Goal: Task Accomplishment & Management: Manage account settings

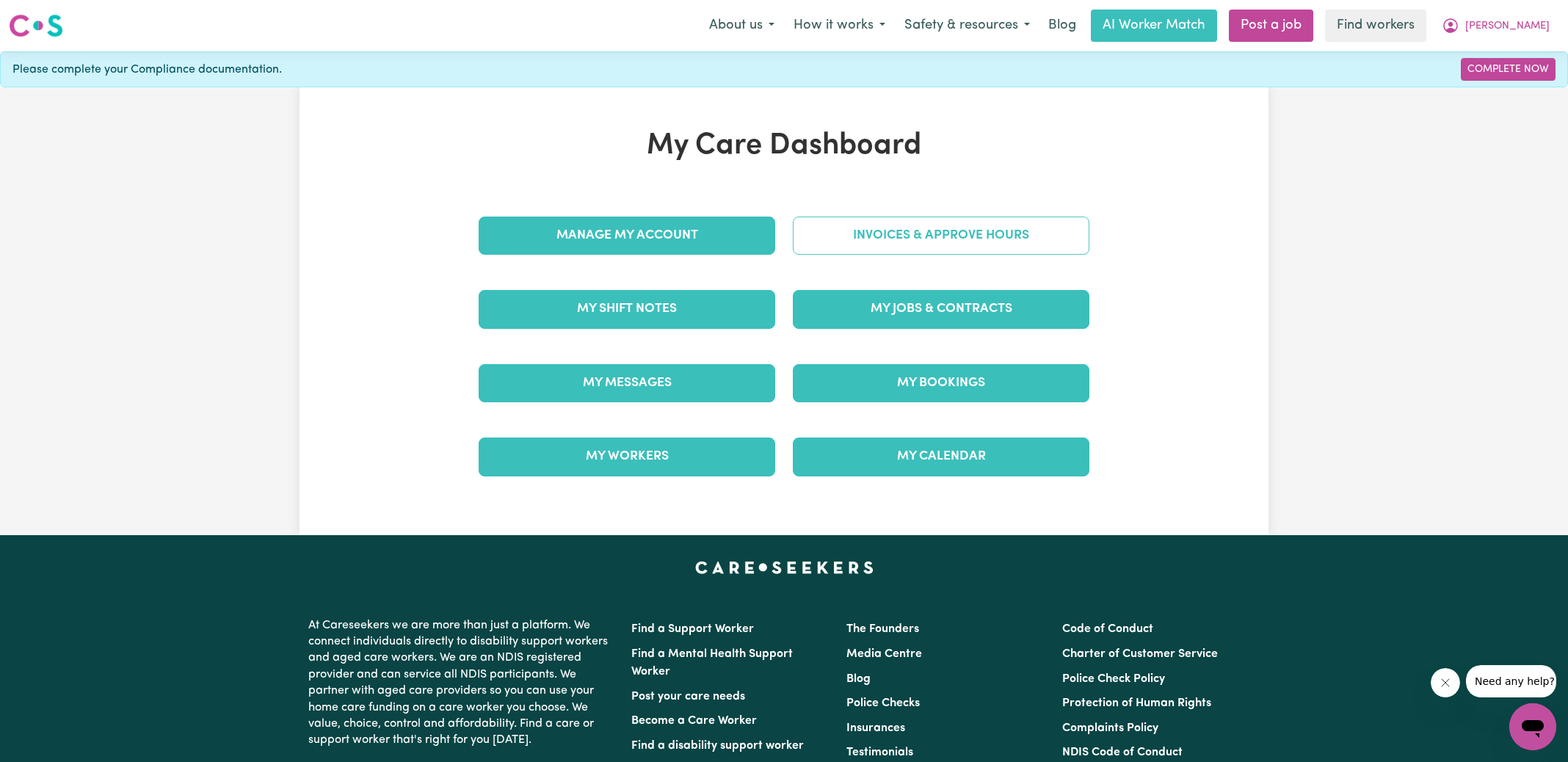
click at [821, 253] on link "Invoices & Approve Hours" at bounding box center [941, 235] width 296 height 39
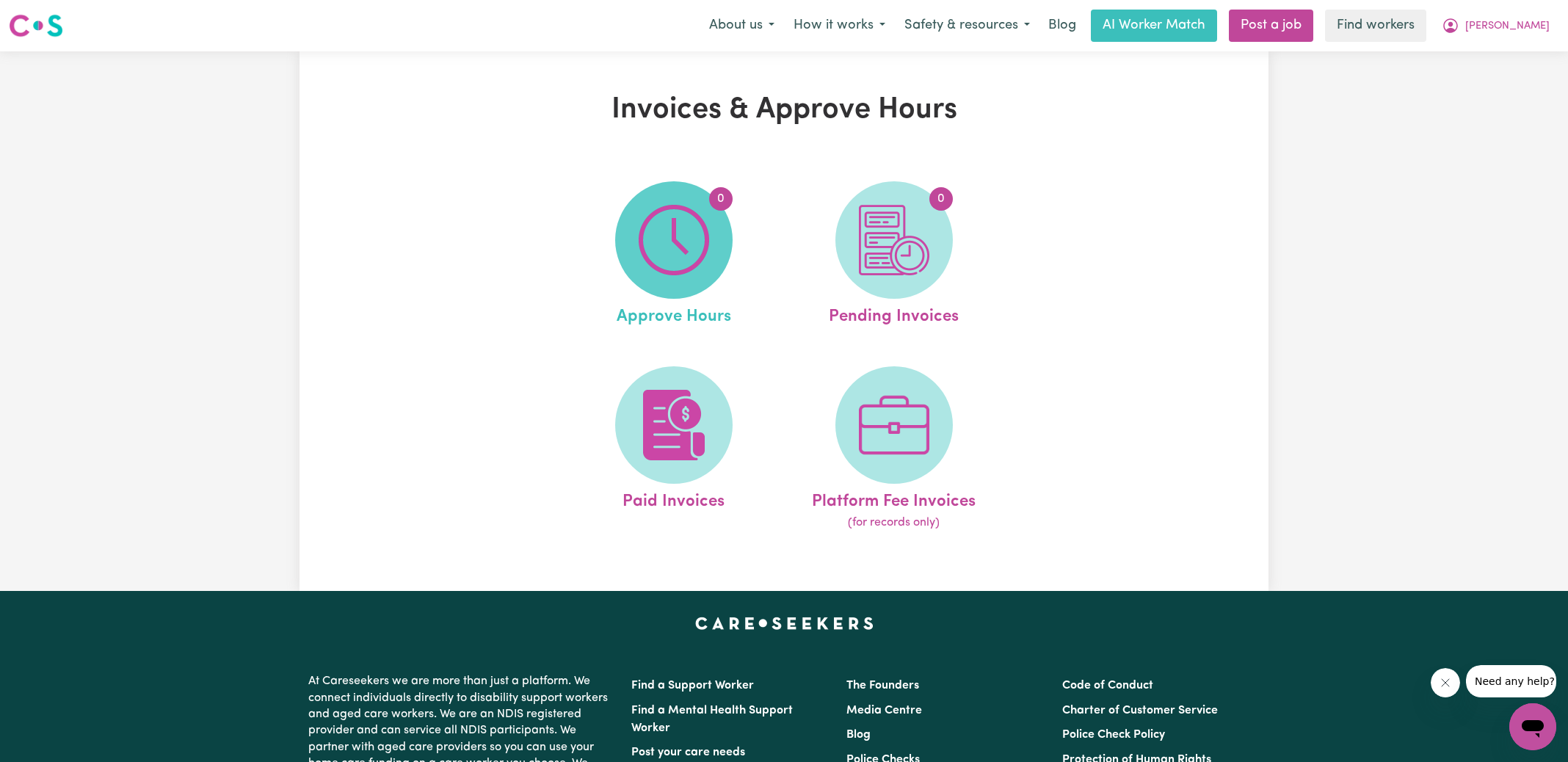
click at [698, 264] on img at bounding box center [674, 240] width 70 height 70
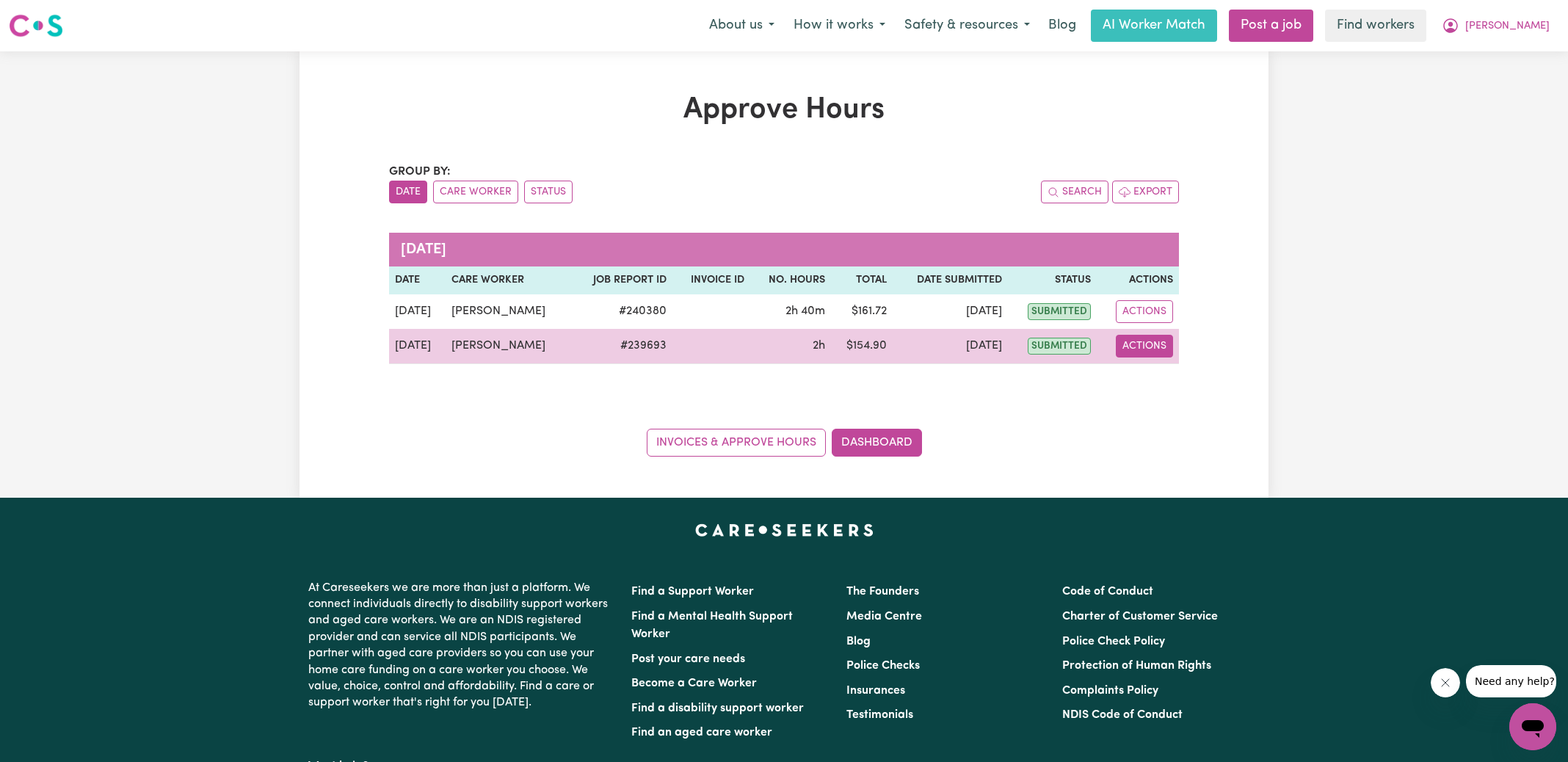
click at [1154, 350] on button "Actions" at bounding box center [1144, 346] width 57 height 23
click at [1161, 372] on link "View Job Report" at bounding box center [1178, 379] width 126 height 29
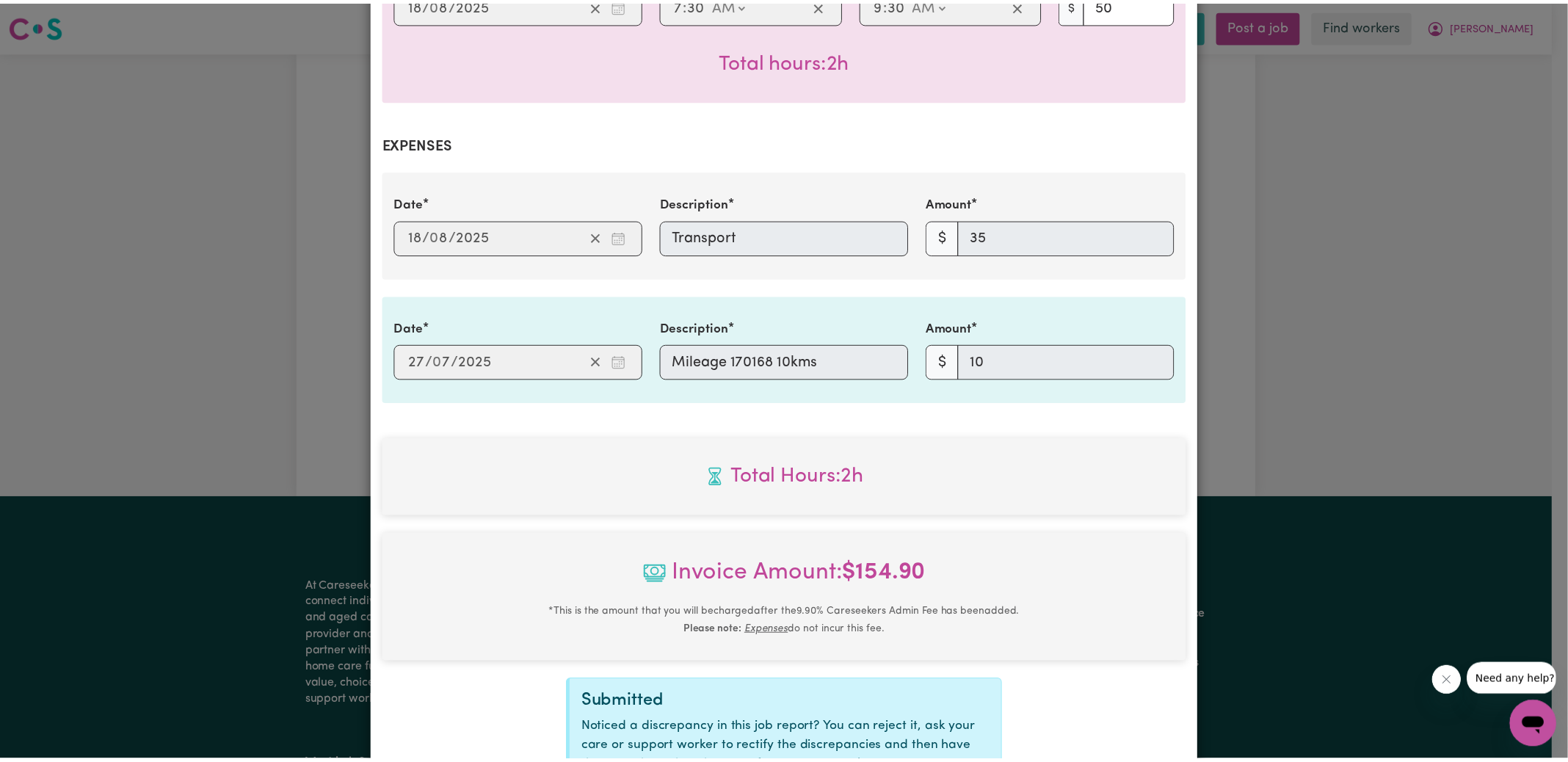
scroll to position [602, 0]
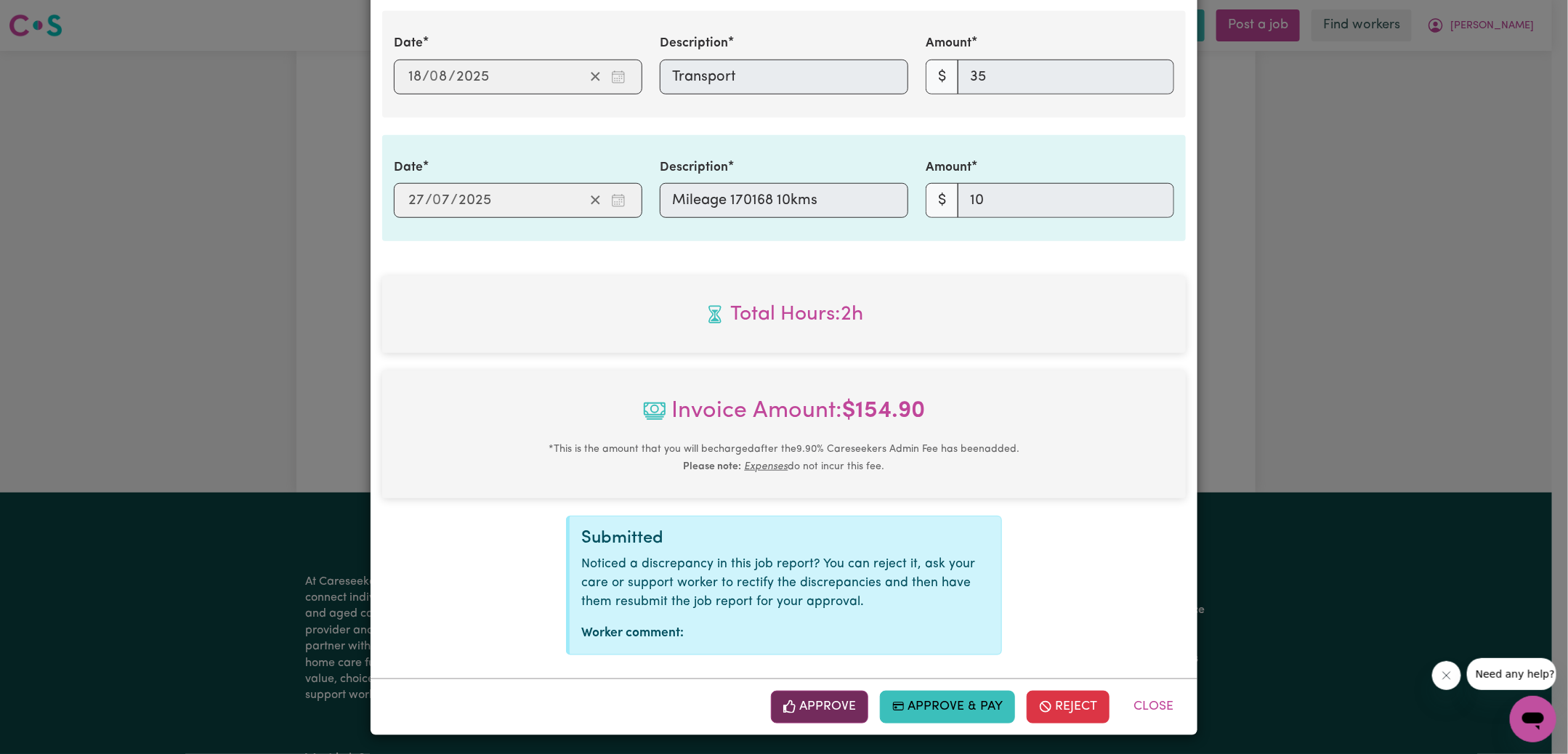
click at [814, 708] on button "Approve" at bounding box center [819, 707] width 97 height 32
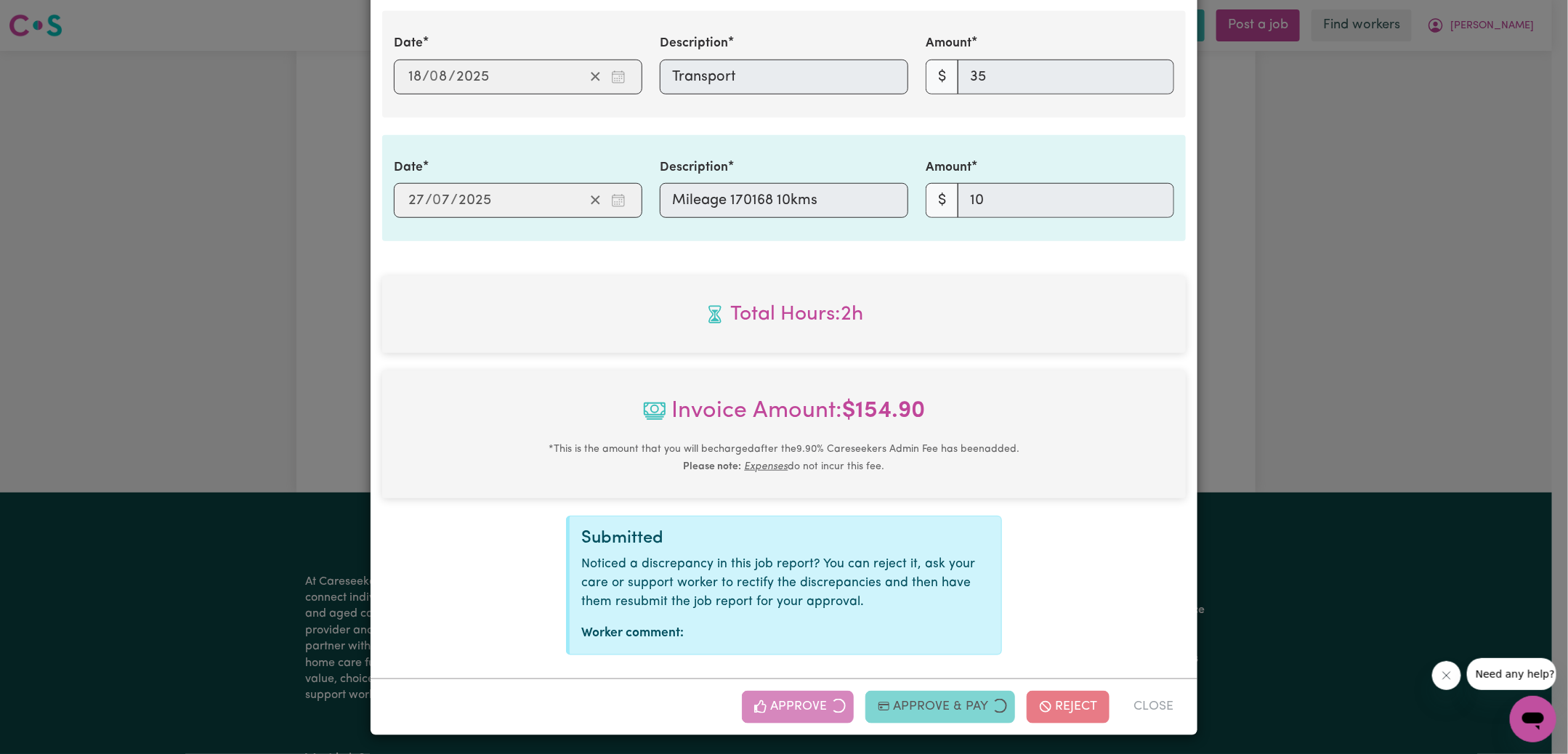
click at [1348, 365] on div "Job Report # 239693 - [PERSON_NAME] Summary Job report # 239693 Client name: [G…" at bounding box center [784, 377] width 1568 height 754
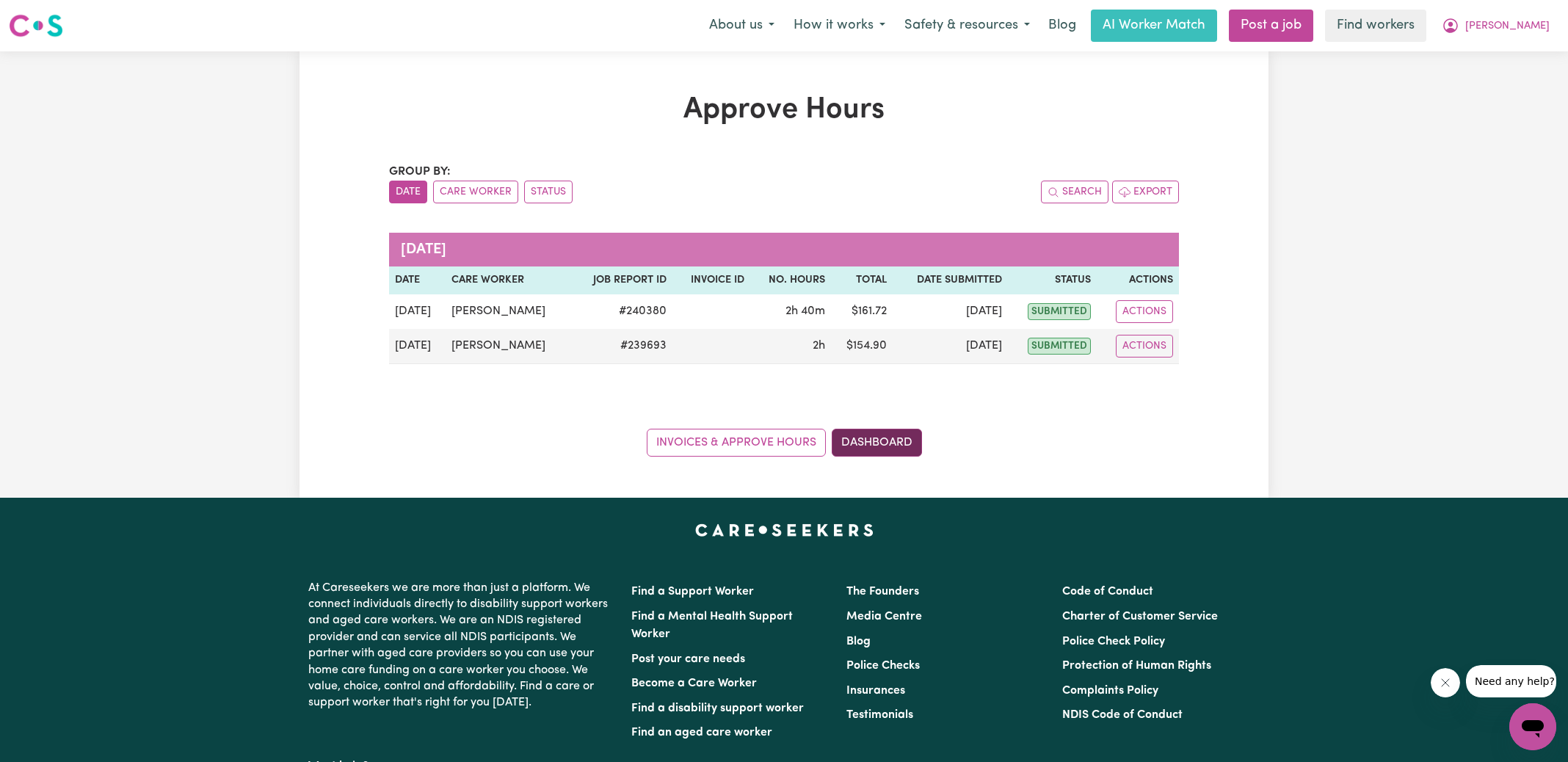
click at [885, 439] on link "Dashboard" at bounding box center [876, 443] width 90 height 28
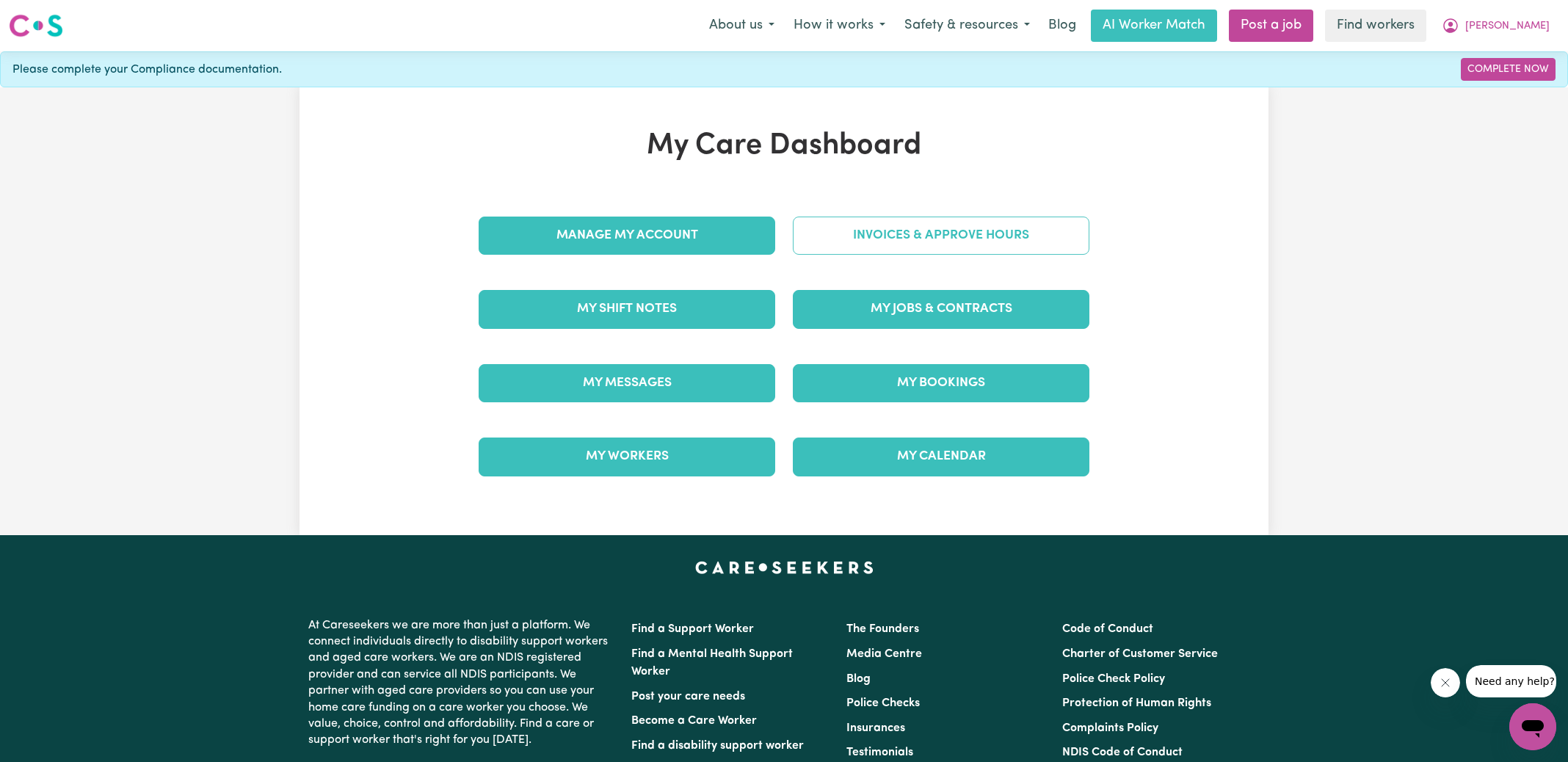
click at [862, 218] on link "Invoices & Approve Hours" at bounding box center [941, 235] width 296 height 39
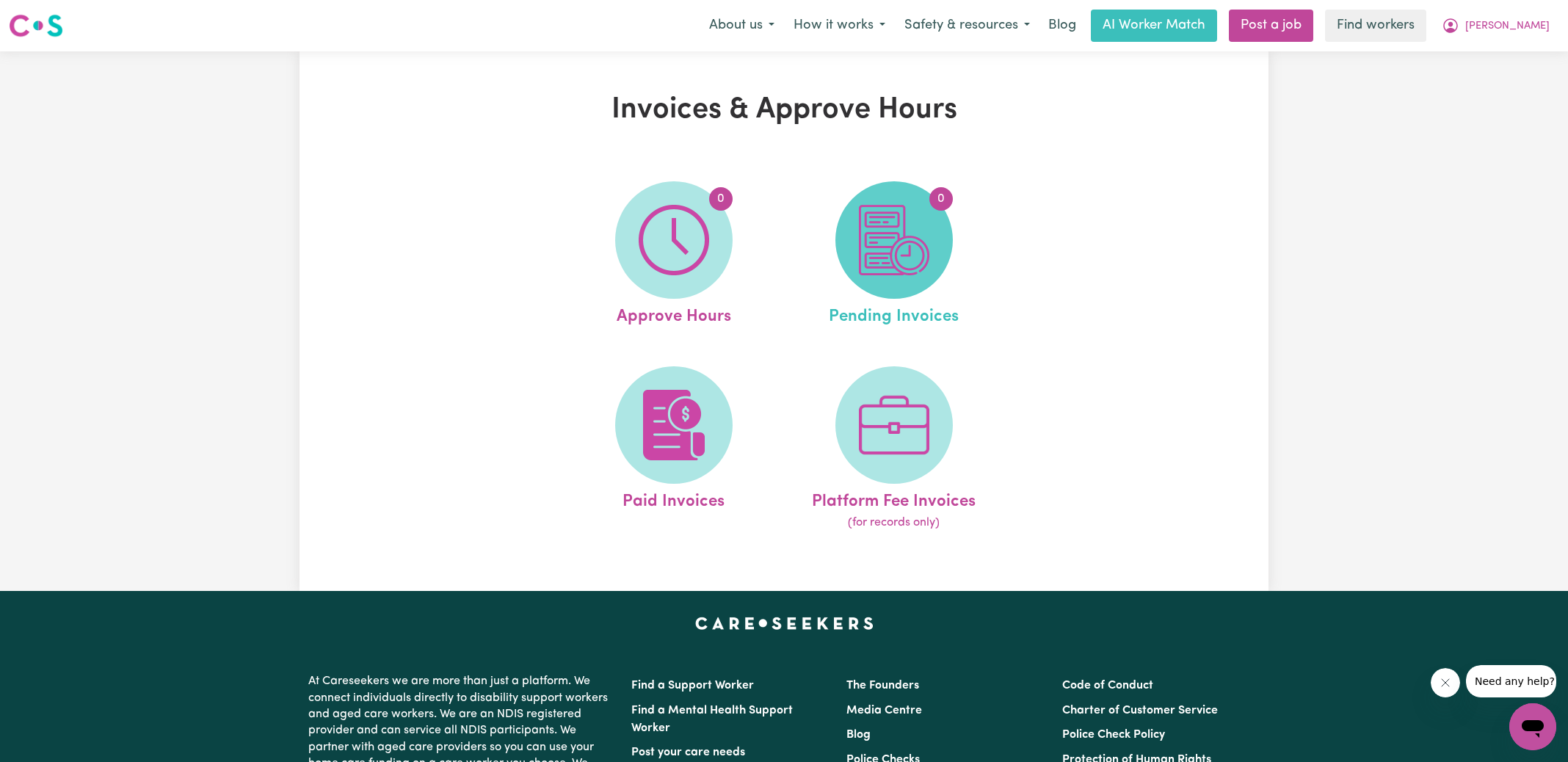
click at [865, 230] on img at bounding box center [894, 240] width 70 height 70
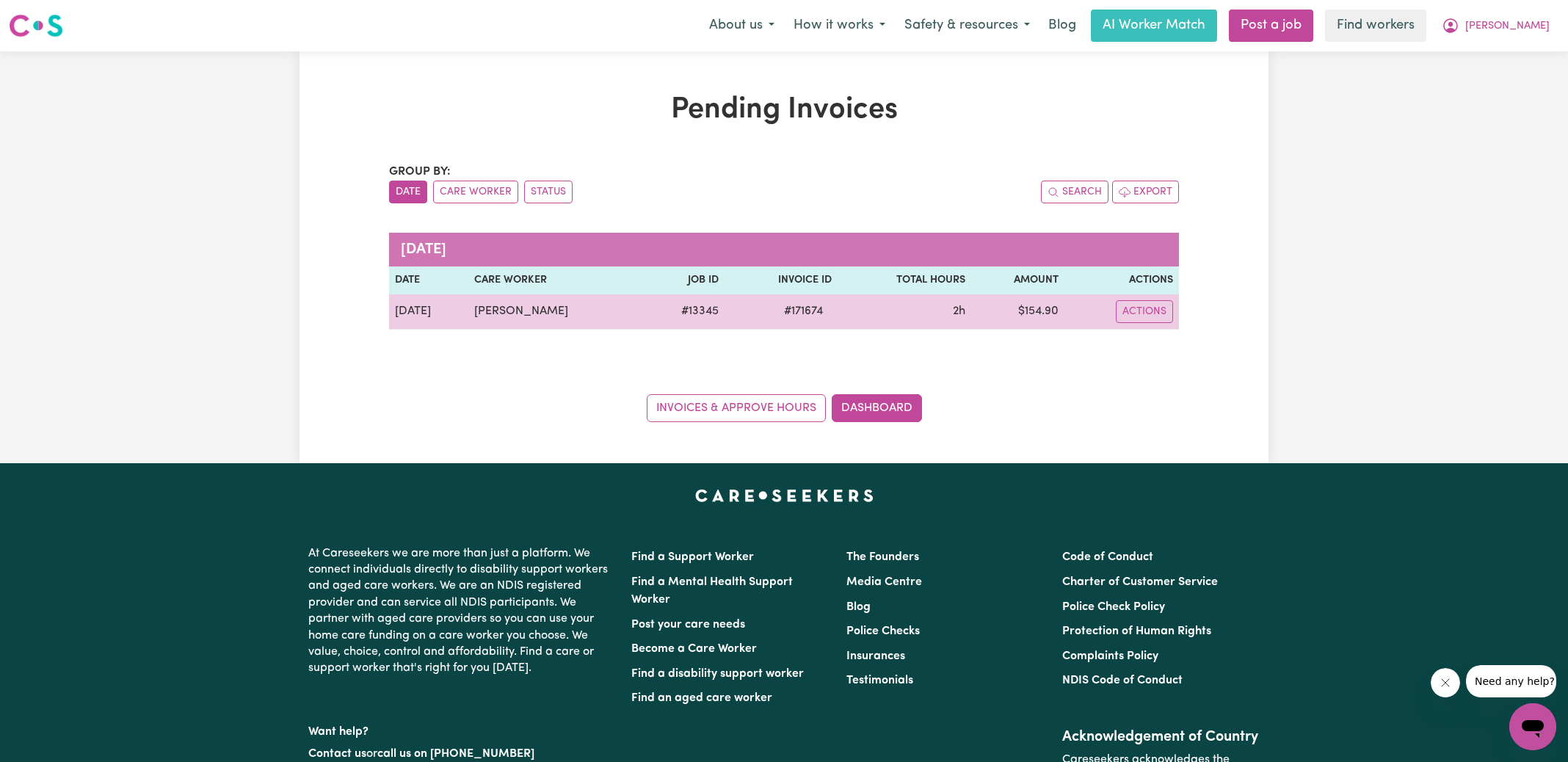
click at [804, 311] on span "# 171674" at bounding box center [803, 311] width 57 height 18
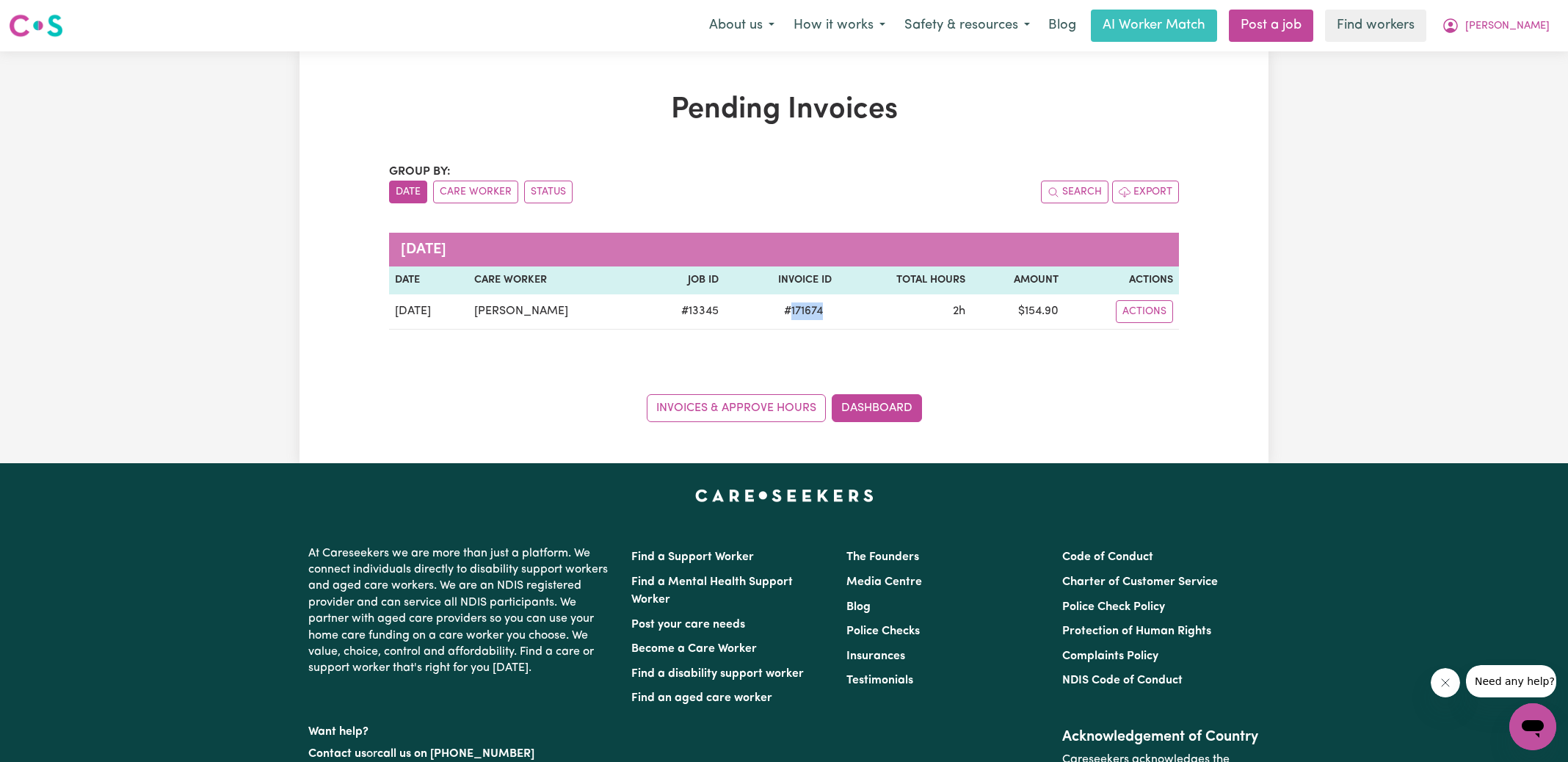
copy span "171674"
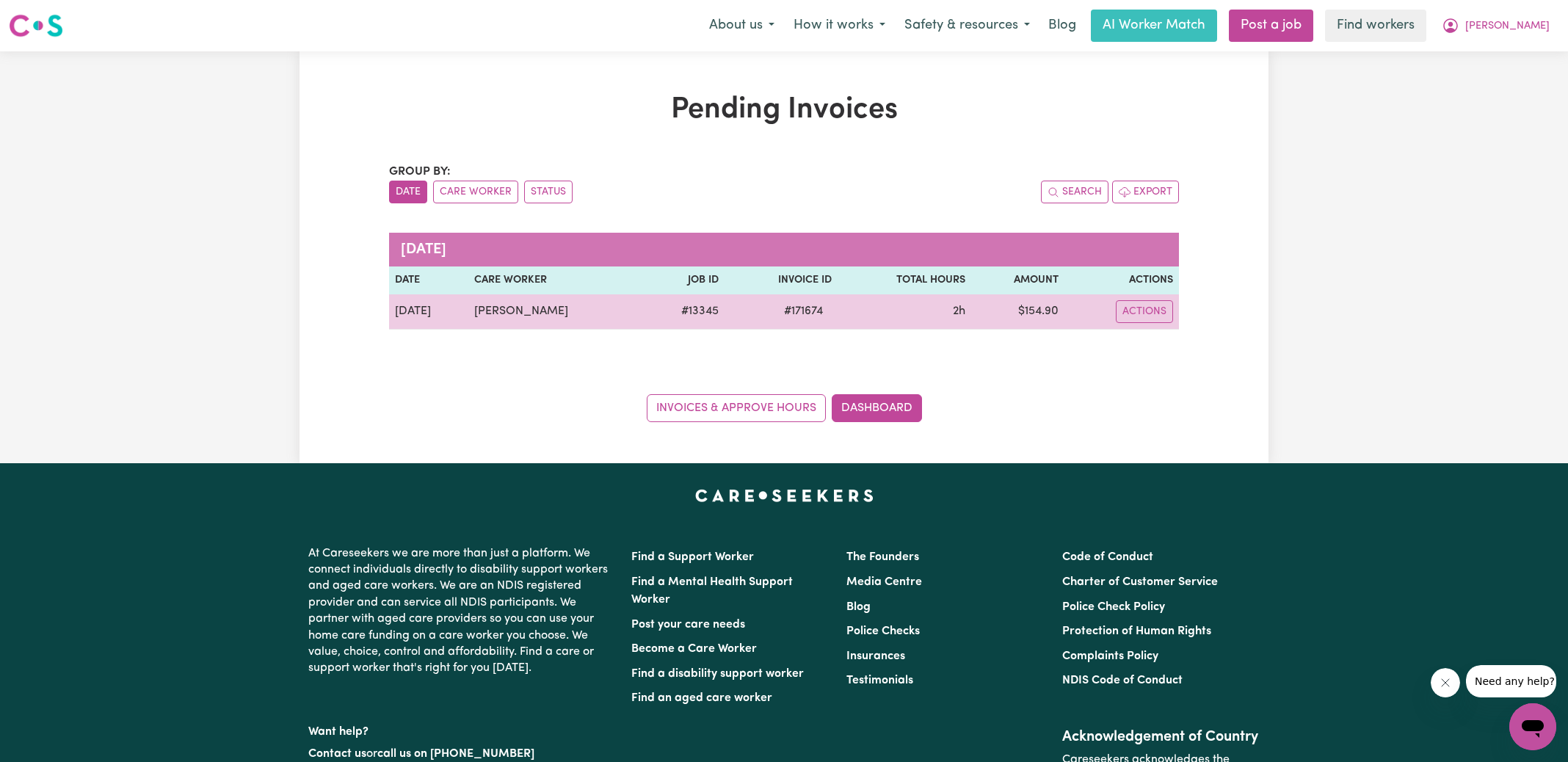
click at [1034, 304] on td "$ 154.90" at bounding box center [1017, 312] width 93 height 35
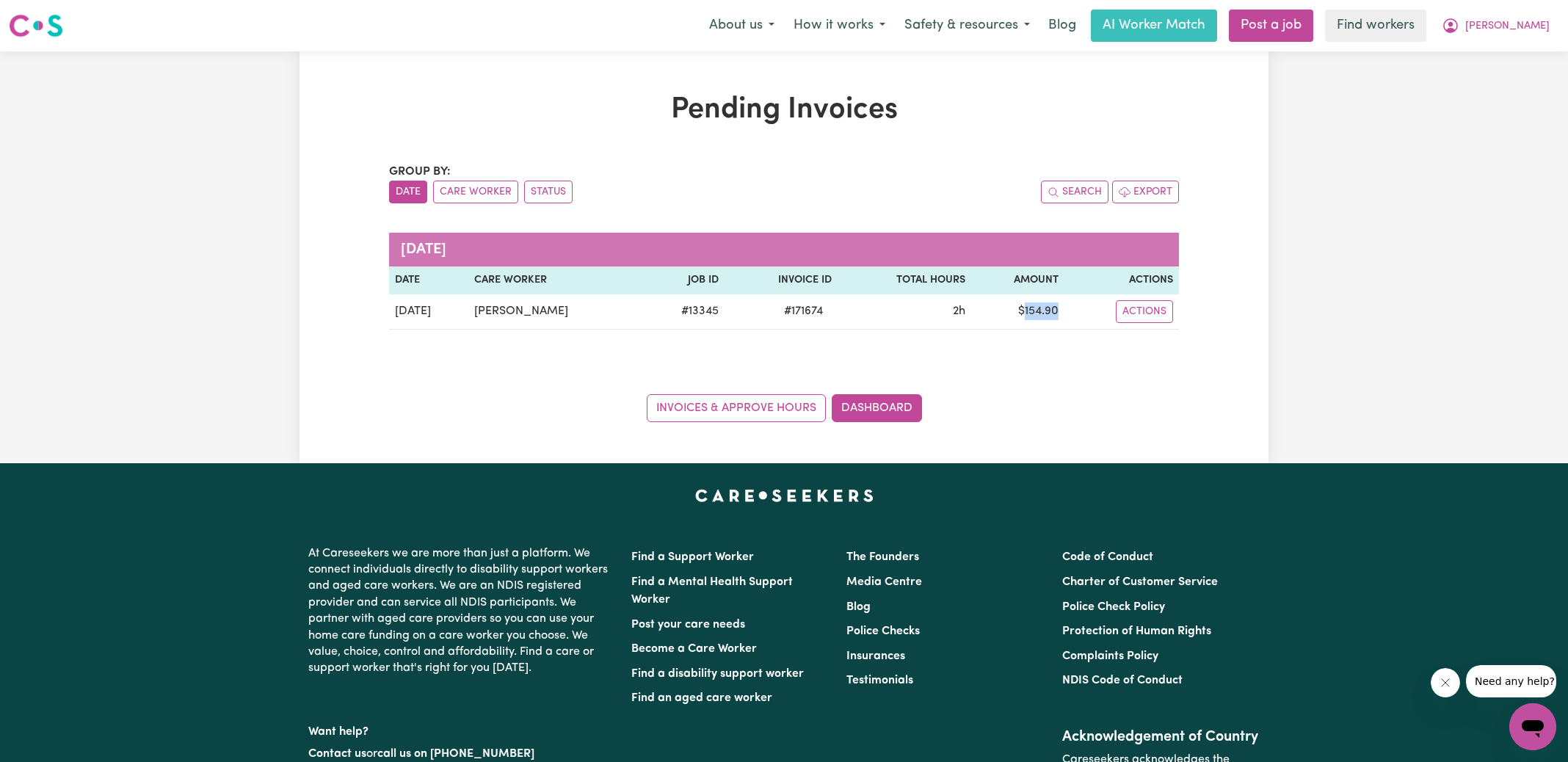
copy td "154.90"
click at [1459, 22] on icon "My Account" at bounding box center [1450, 26] width 18 height 18
click at [1476, 80] on link "Logout" at bounding box center [1499, 84] width 116 height 28
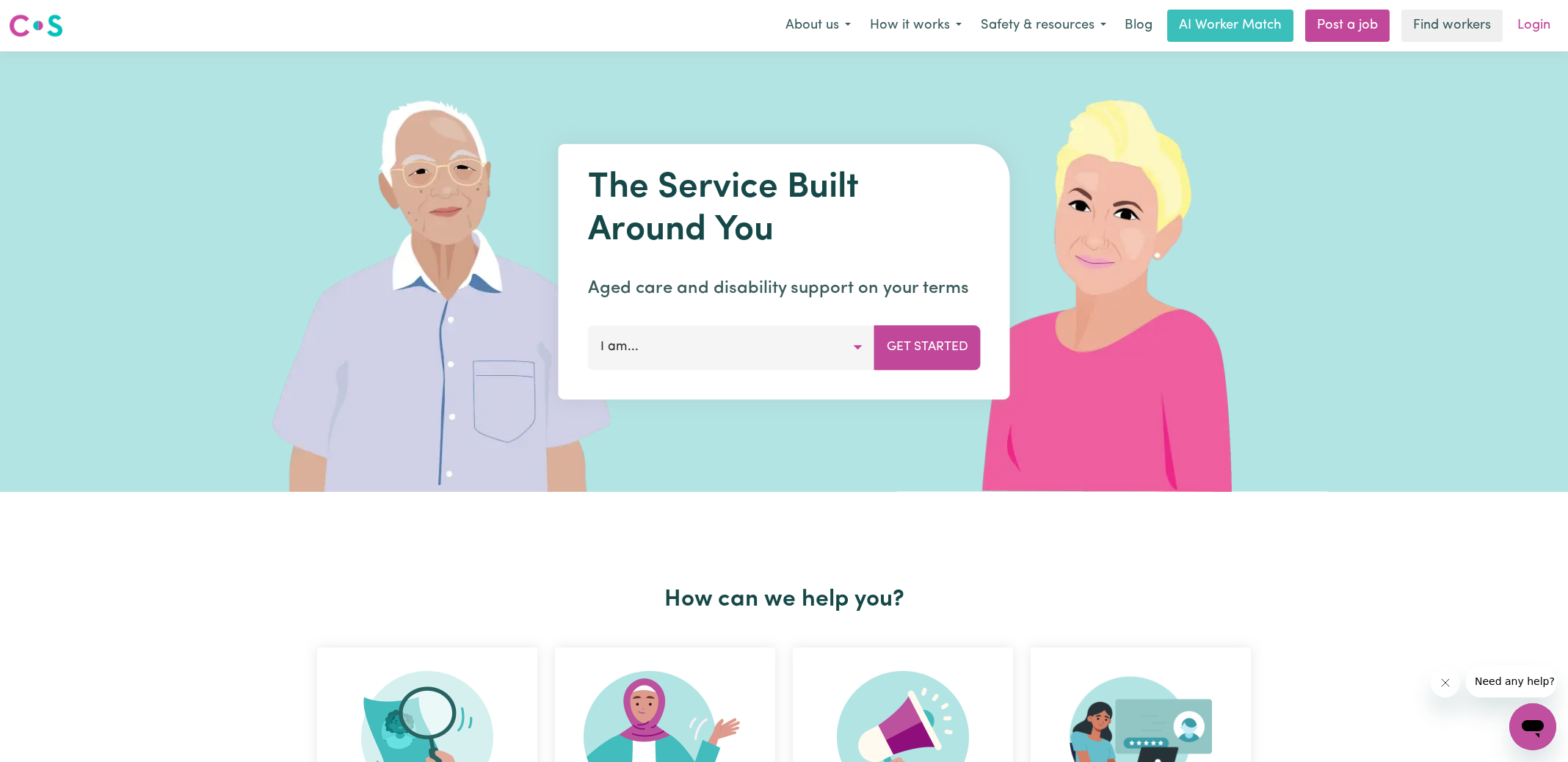
click at [1529, 23] on link "Login" at bounding box center [1533, 26] width 51 height 33
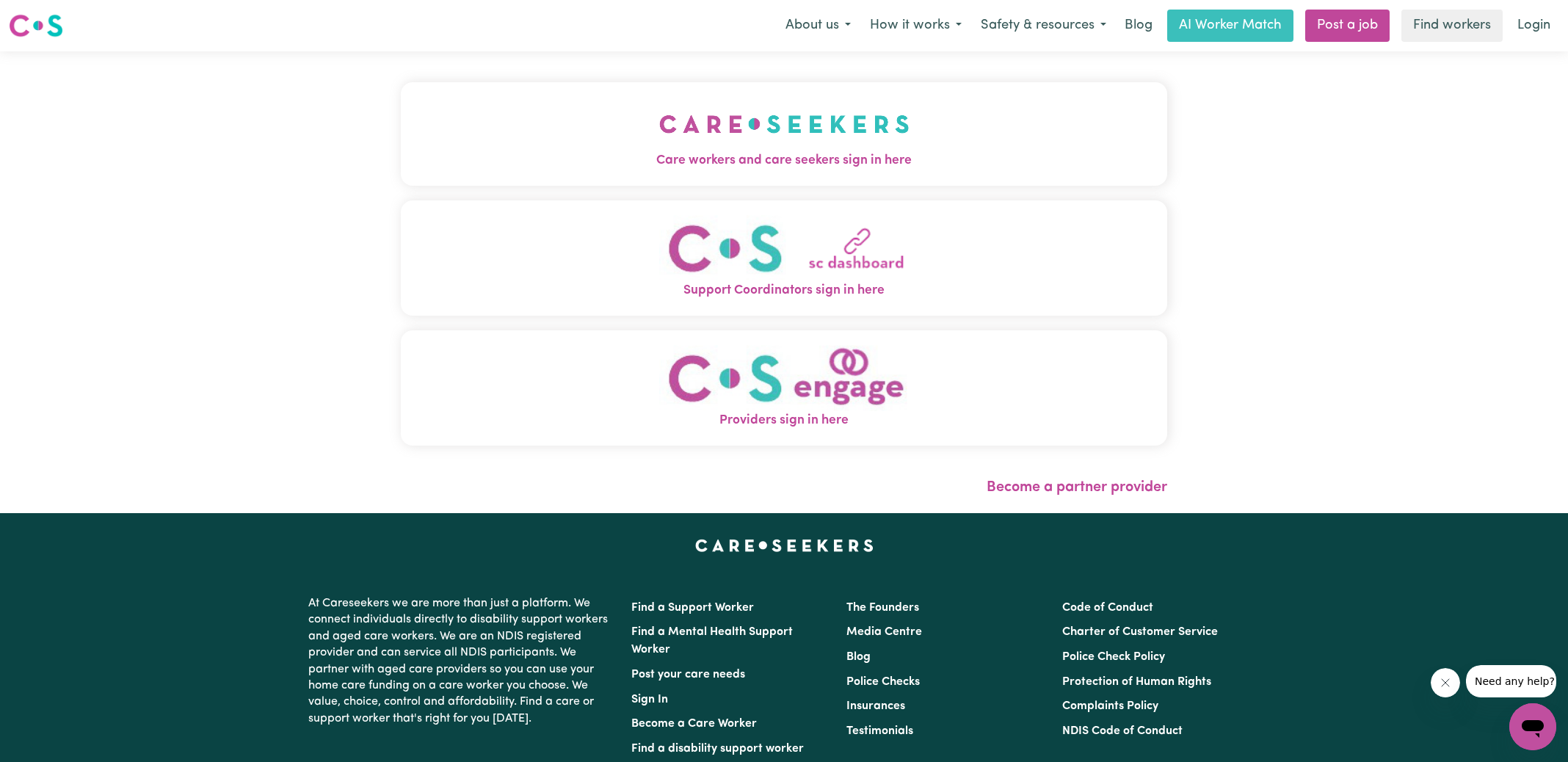
drag, startPoint x: 826, startPoint y: 142, endPoint x: 772, endPoint y: 125, distance: 56.6
click at [826, 142] on img "Care workers and care seekers sign in here" at bounding box center [784, 123] width 250 height 54
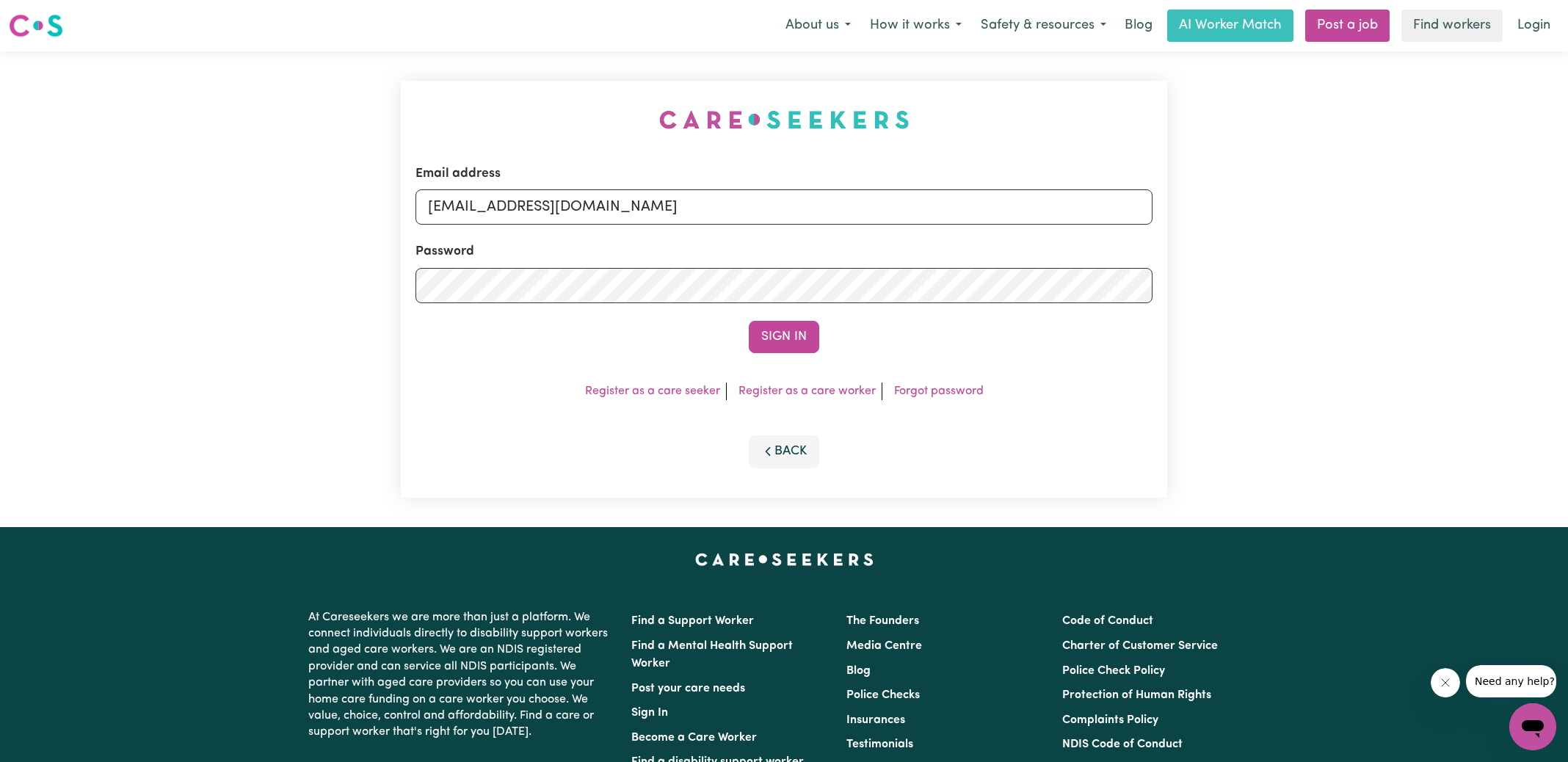
drag, startPoint x: 528, startPoint y: 76, endPoint x: 625, endPoint y: 136, distance: 114.1
click at [527, 76] on div "Email address [EMAIL_ADDRESS][DOMAIN_NAME] Password Sign In Register as a care …" at bounding box center [784, 289] width 784 height 475
drag, startPoint x: 508, startPoint y: 207, endPoint x: 1273, endPoint y: 292, distance: 769.7
click at [1273, 293] on div "Email address [EMAIL_ADDRESS][DOMAIN_NAME] Password Sign In Register as a care …" at bounding box center [784, 289] width 1568 height 475
type input "[EMAIL_ADDRESS][DOMAIN_NAME]"
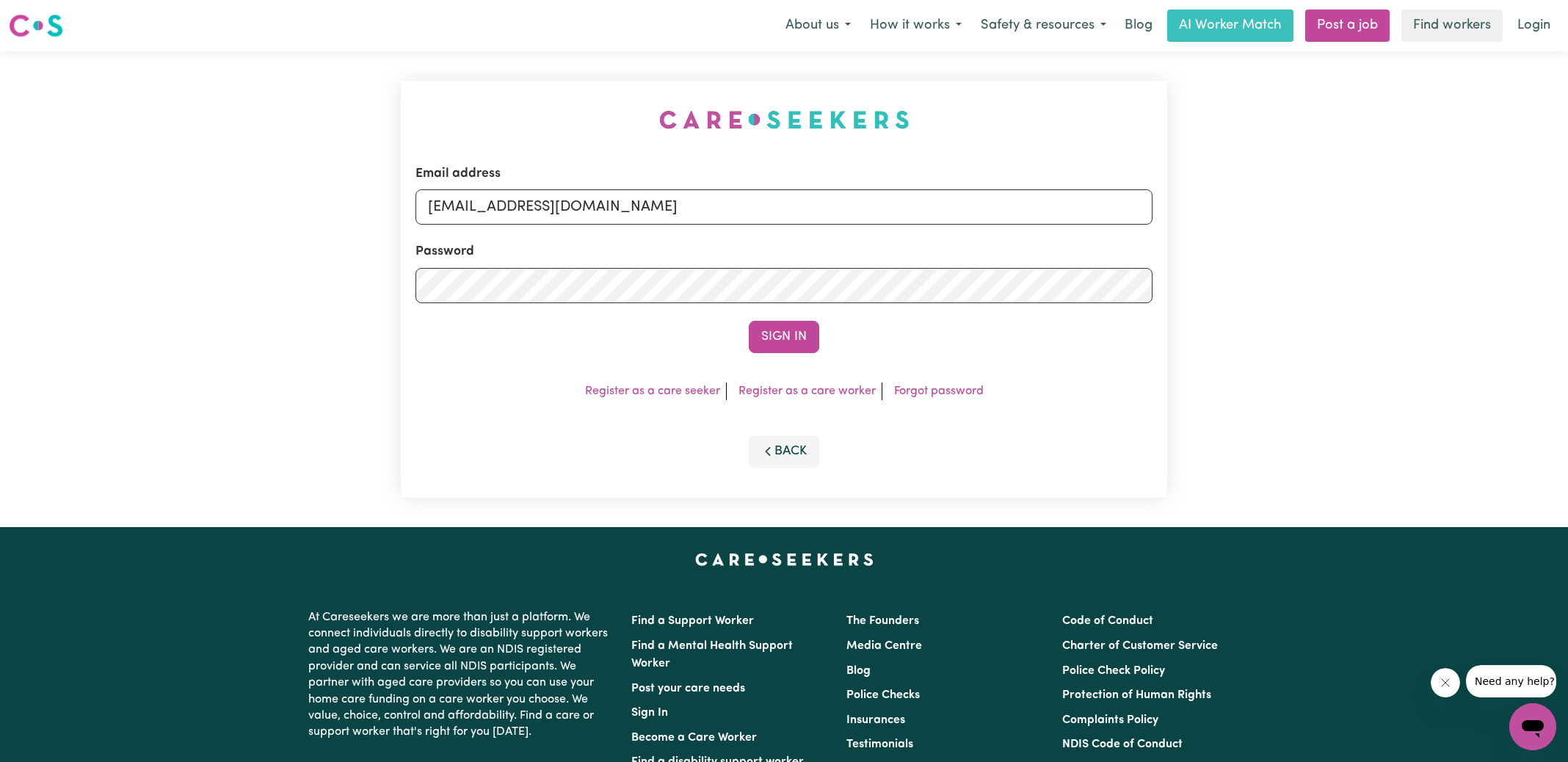
click at [748, 321] on button "Sign In" at bounding box center [784, 337] width 70 height 33
